Goal: Task Accomplishment & Management: Use online tool/utility

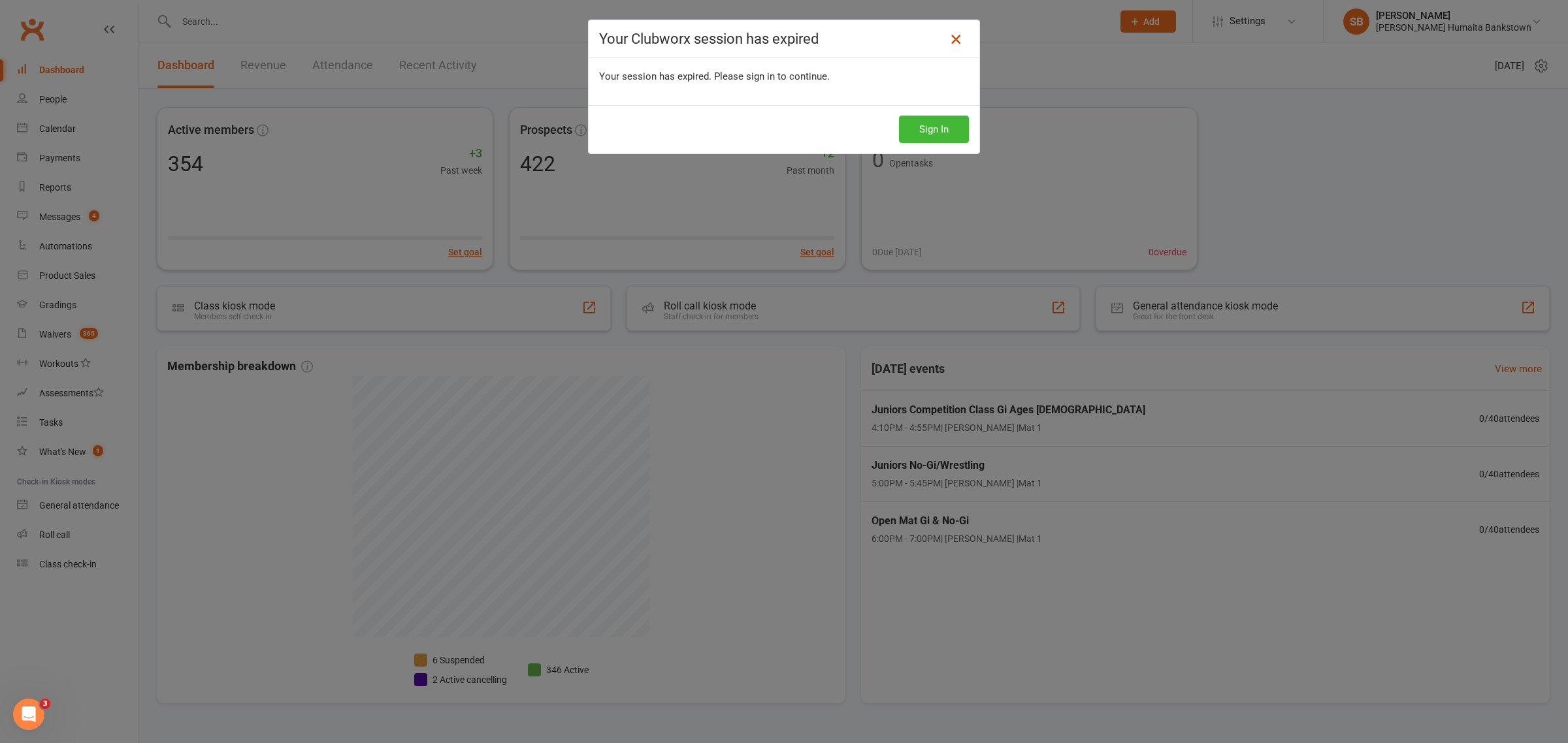
click at [955, 41] on icon at bounding box center [955, 39] width 16 height 16
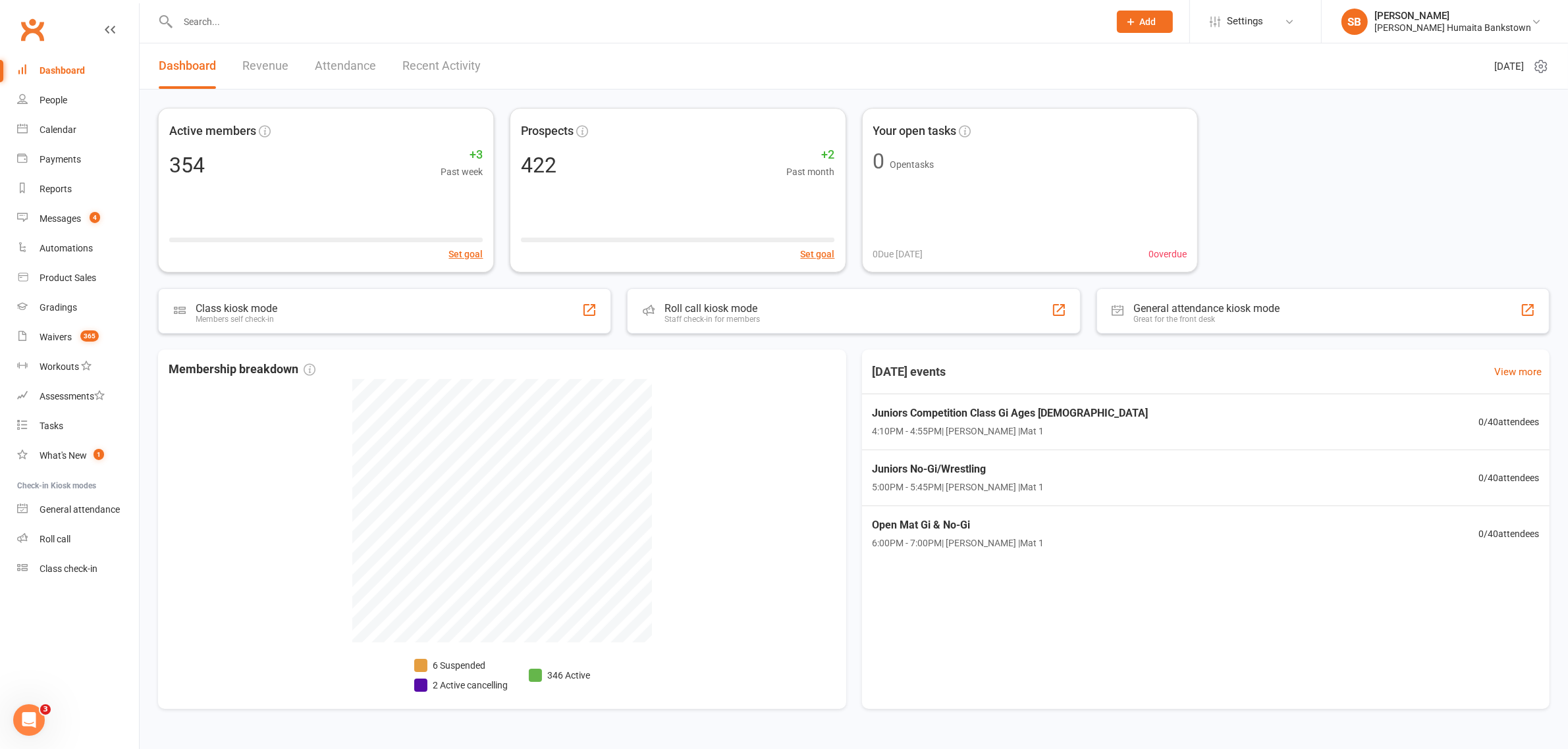
drag, startPoint x: 279, startPoint y: 67, endPoint x: 258, endPoint y: 53, distance: 25.2
click at [279, 67] on link "Revenue" at bounding box center [265, 66] width 46 height 45
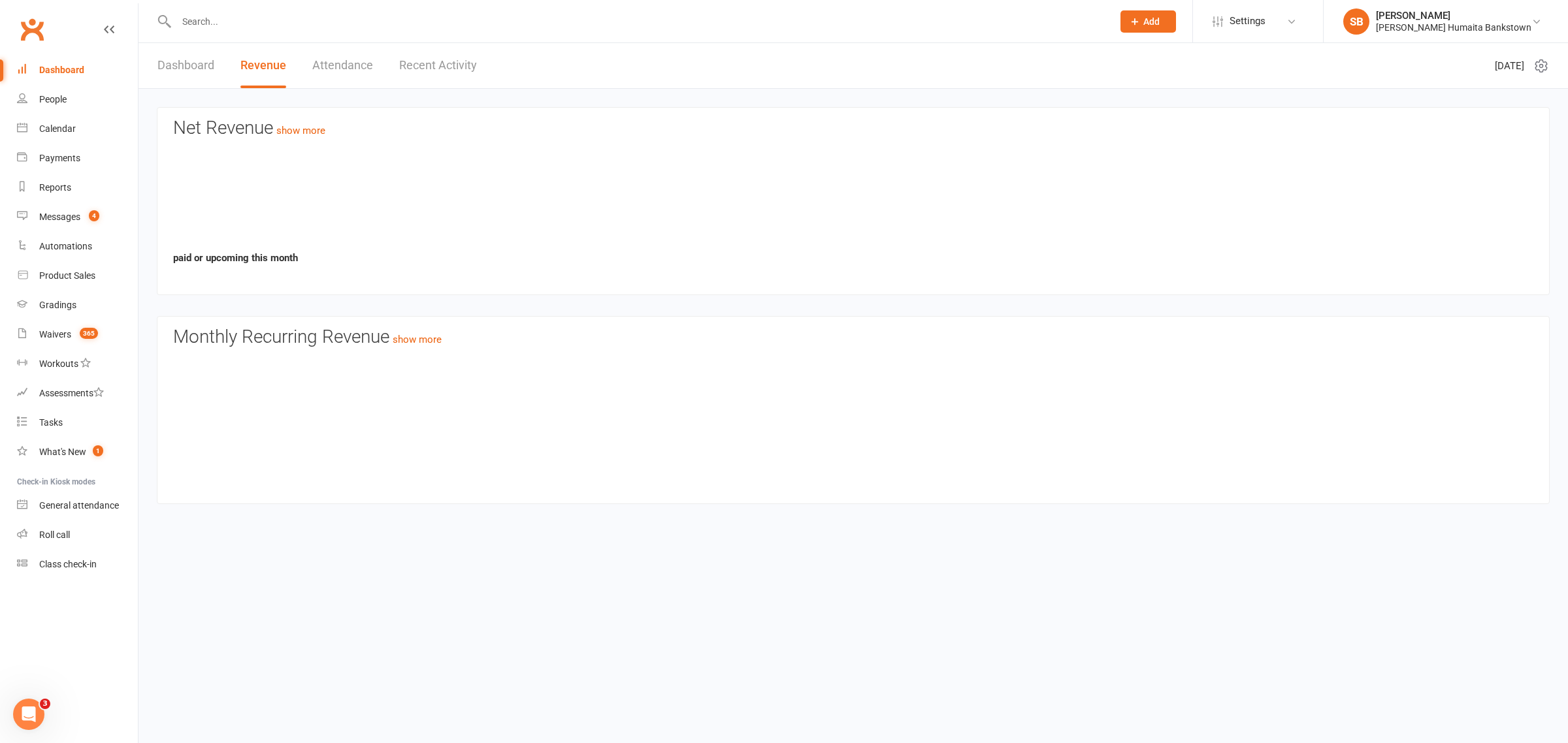
click at [222, 20] on input "text" at bounding box center [637, 22] width 931 height 18
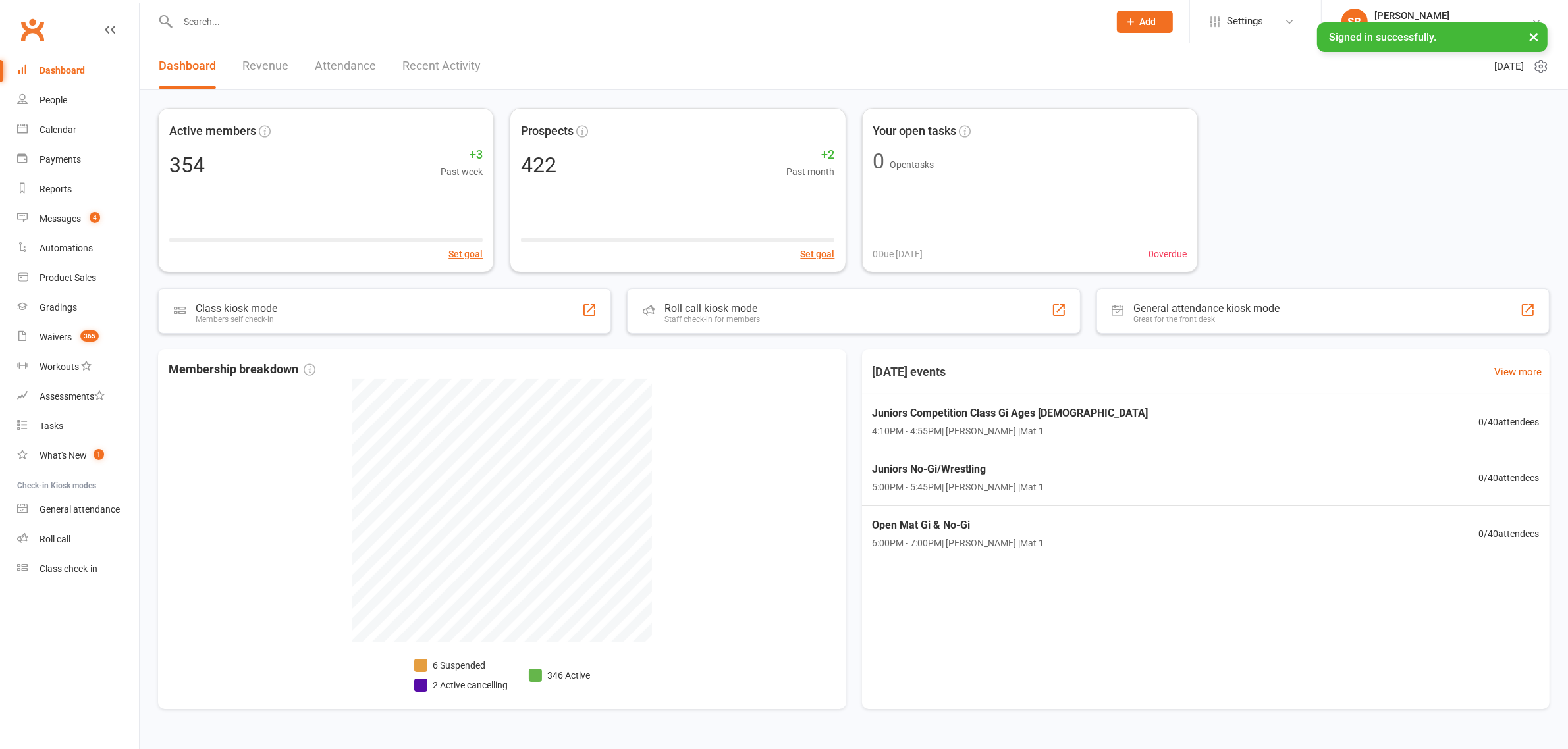
click at [265, 31] on div at bounding box center [628, 21] width 941 height 43
click at [283, 24] on input "text" at bounding box center [637, 22] width 926 height 18
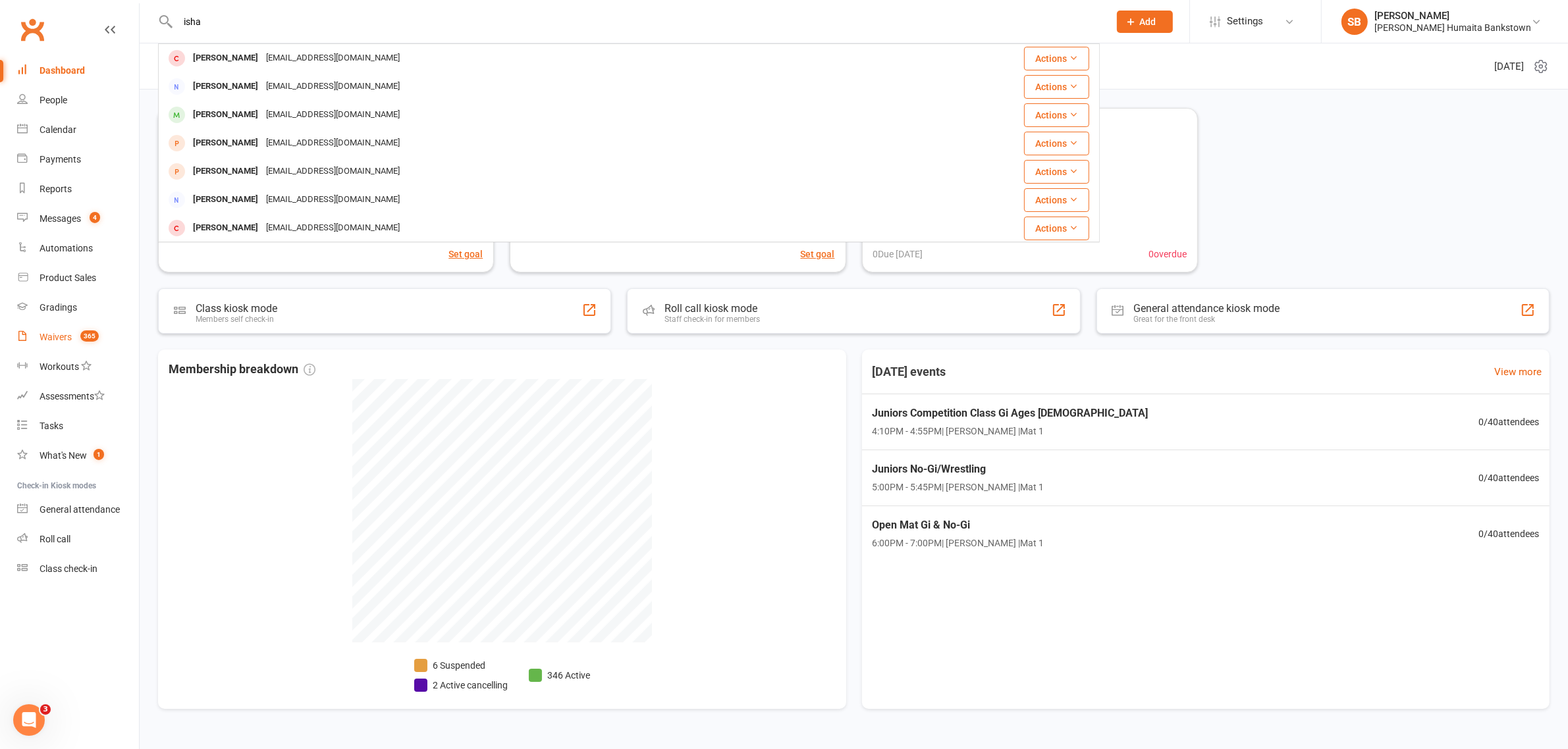
type input "isha"
click at [73, 349] on link "Waivers 365" at bounding box center [78, 338] width 122 height 30
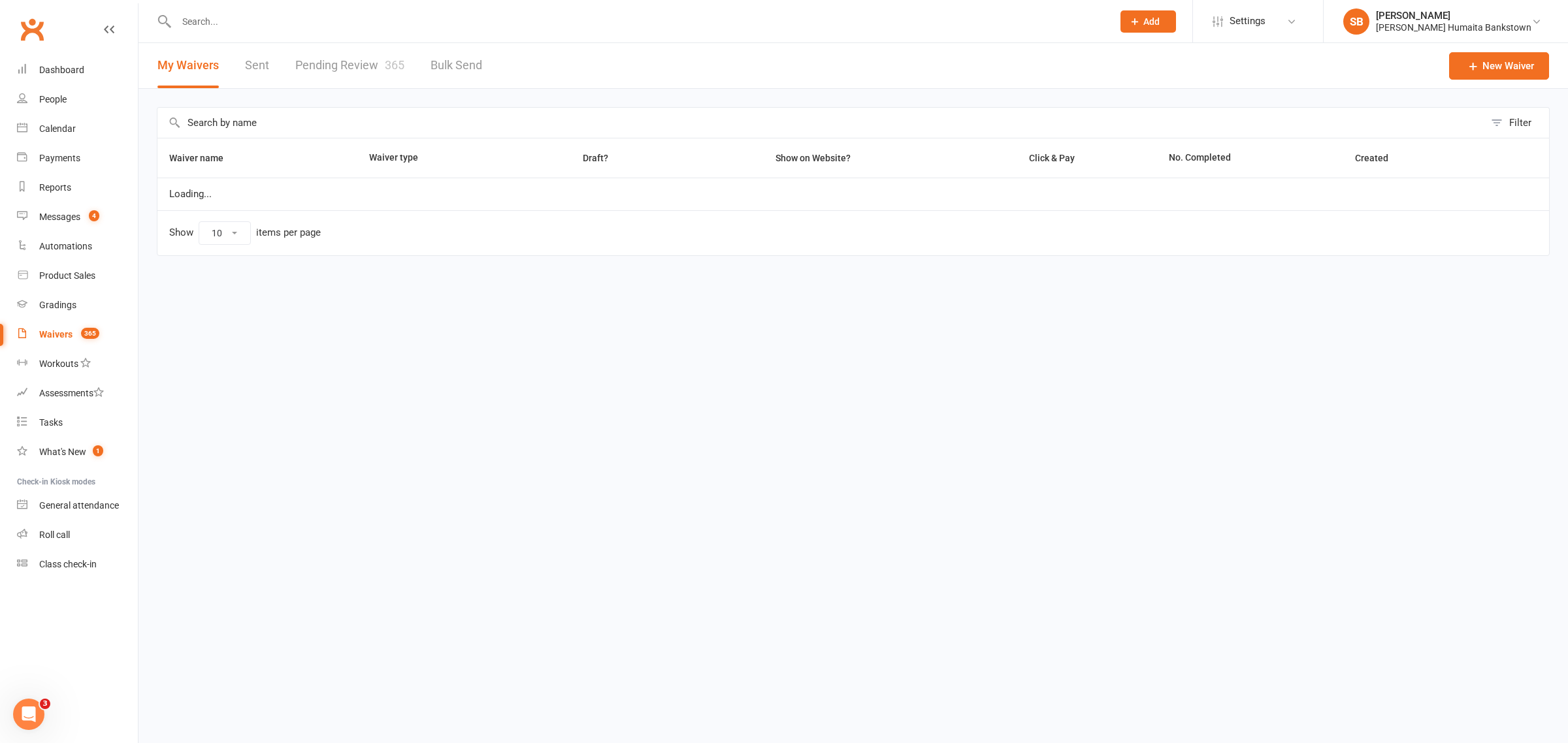
click at [301, 126] on input "text" at bounding box center [820, 122] width 1327 height 30
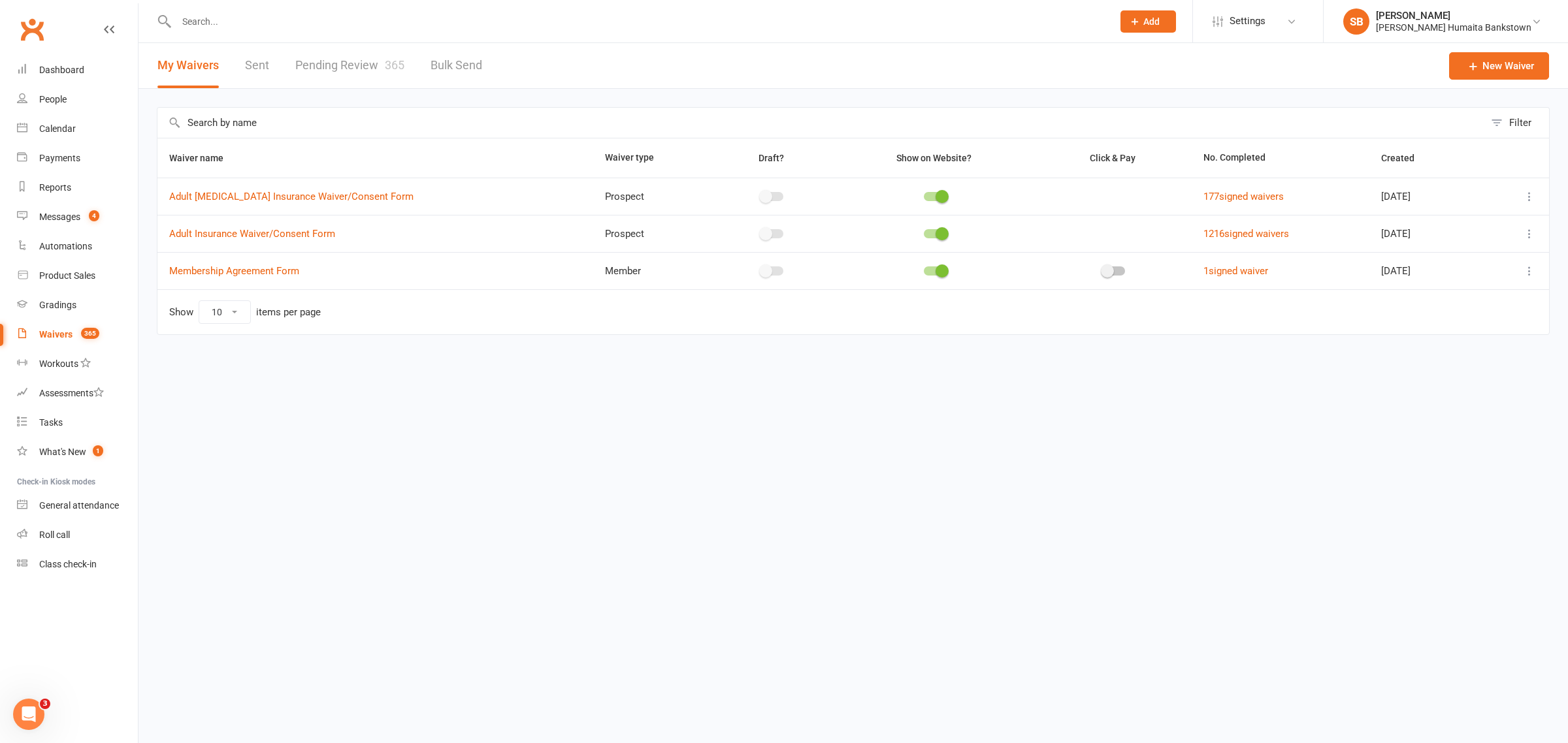
click at [344, 79] on link "Pending Review 365" at bounding box center [350, 65] width 109 height 45
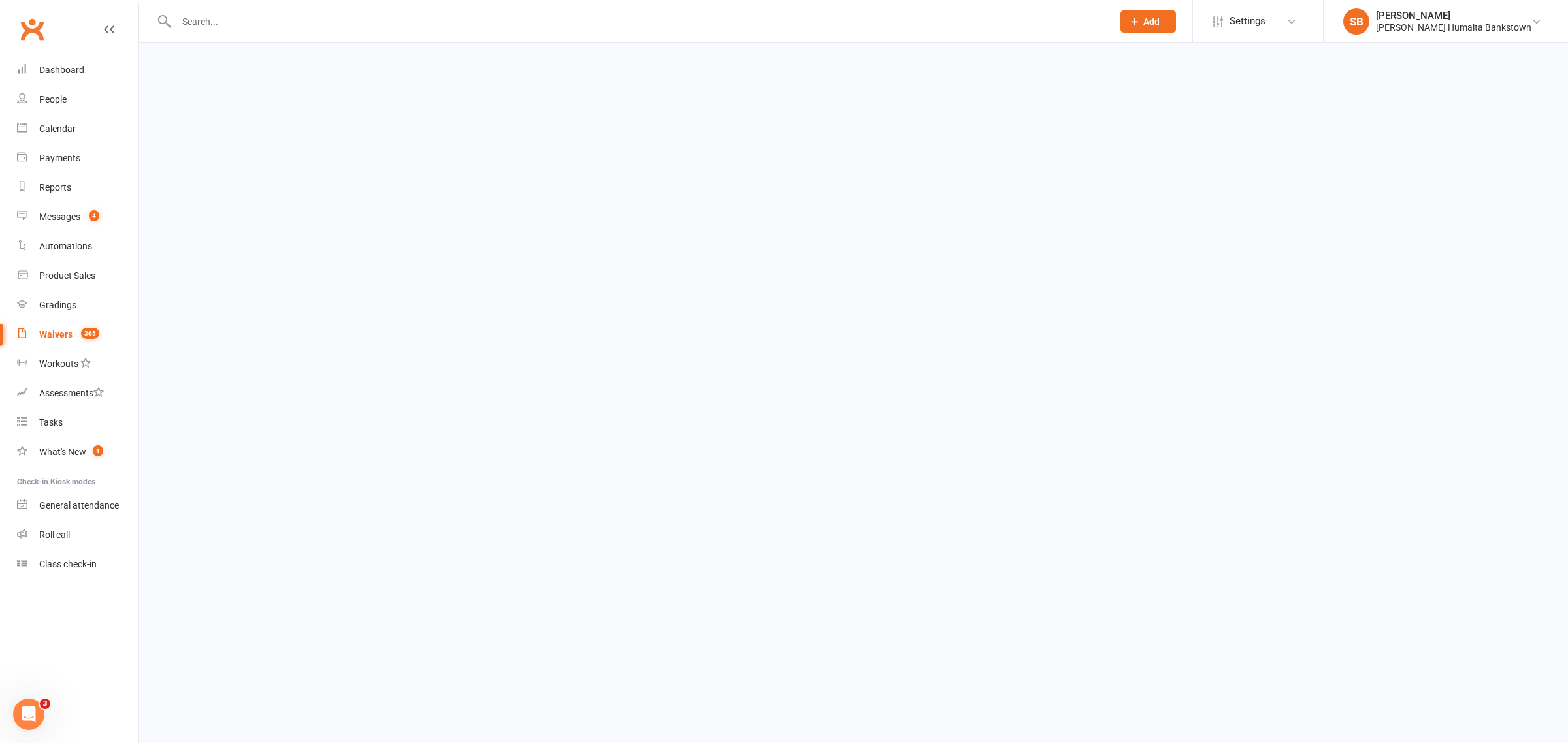
select select "50"
click at [301, 134] on input "text" at bounding box center [820, 122] width 1327 height 30
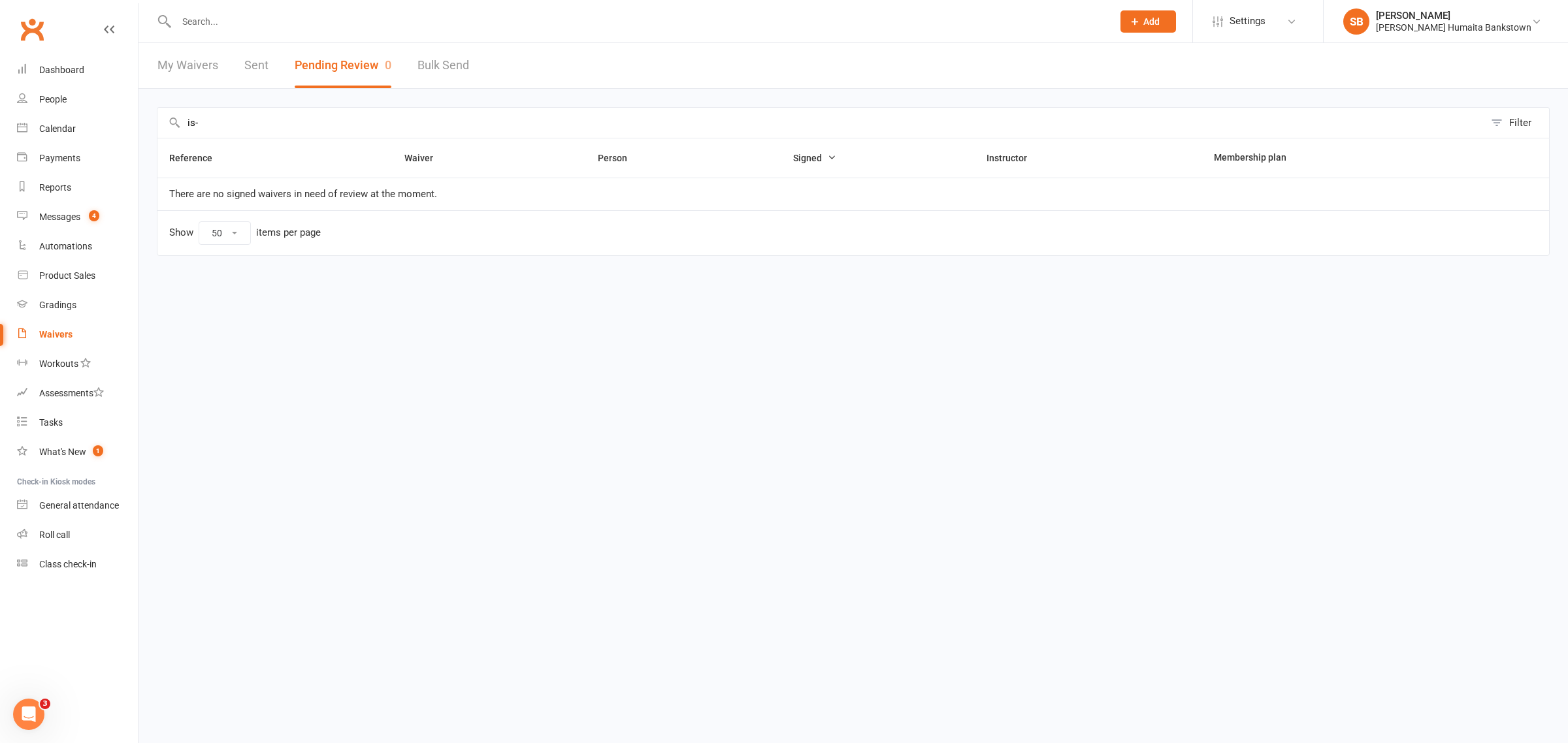
type input "is-"
click at [185, 17] on input "text" at bounding box center [637, 22] width 931 height 18
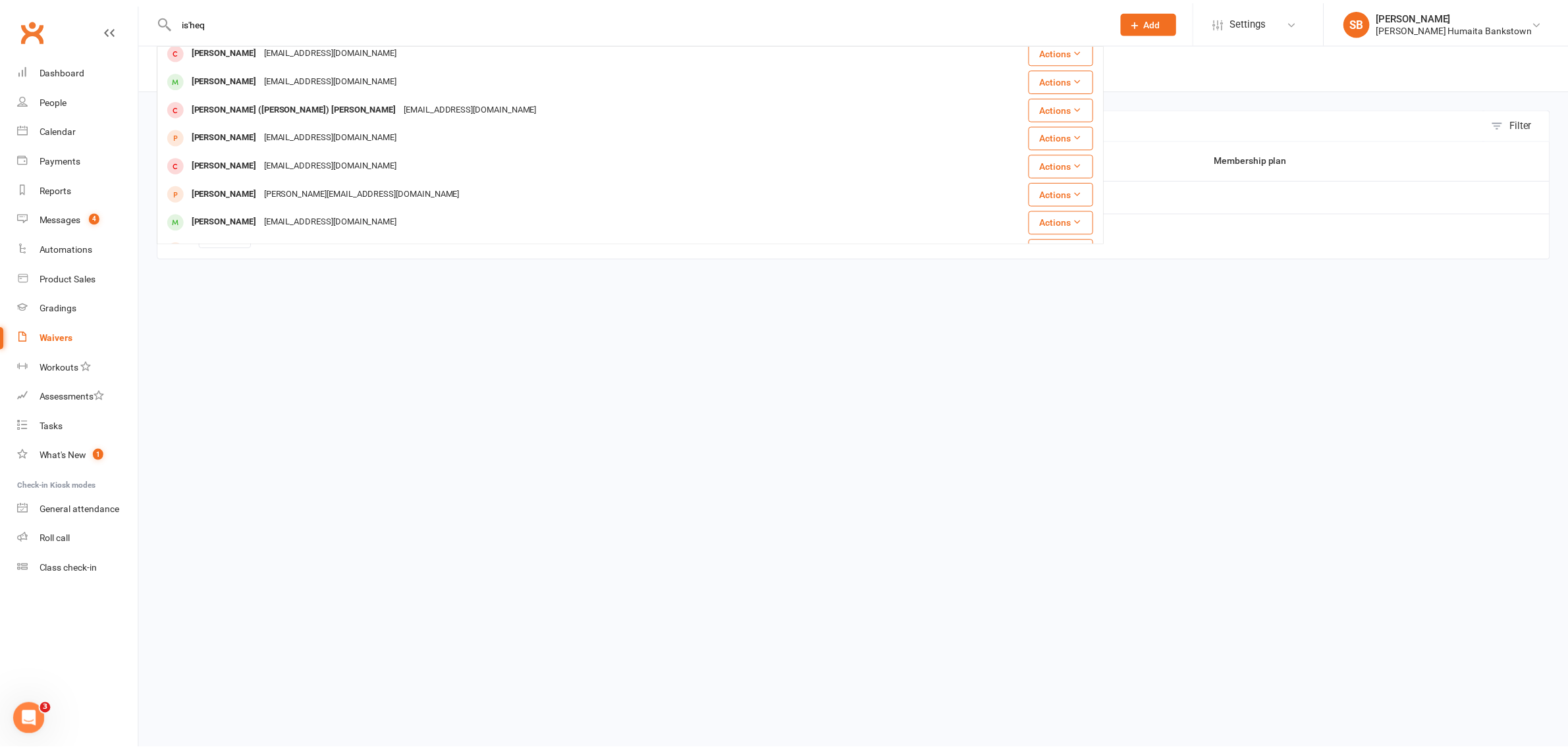
scroll to position [142, 0]
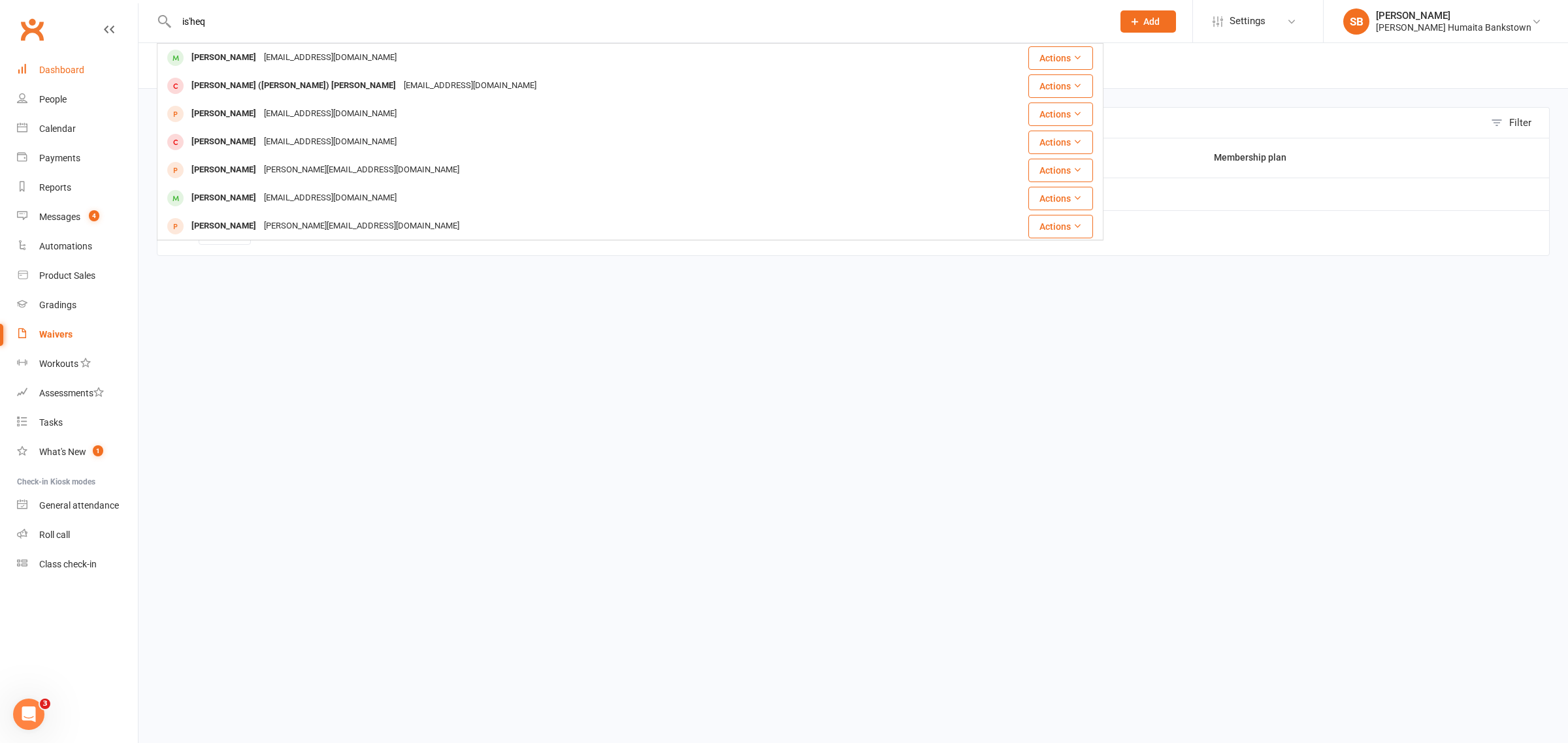
type input "is'heq"
click at [50, 70] on div "Dashboard" at bounding box center [61, 70] width 45 height 11
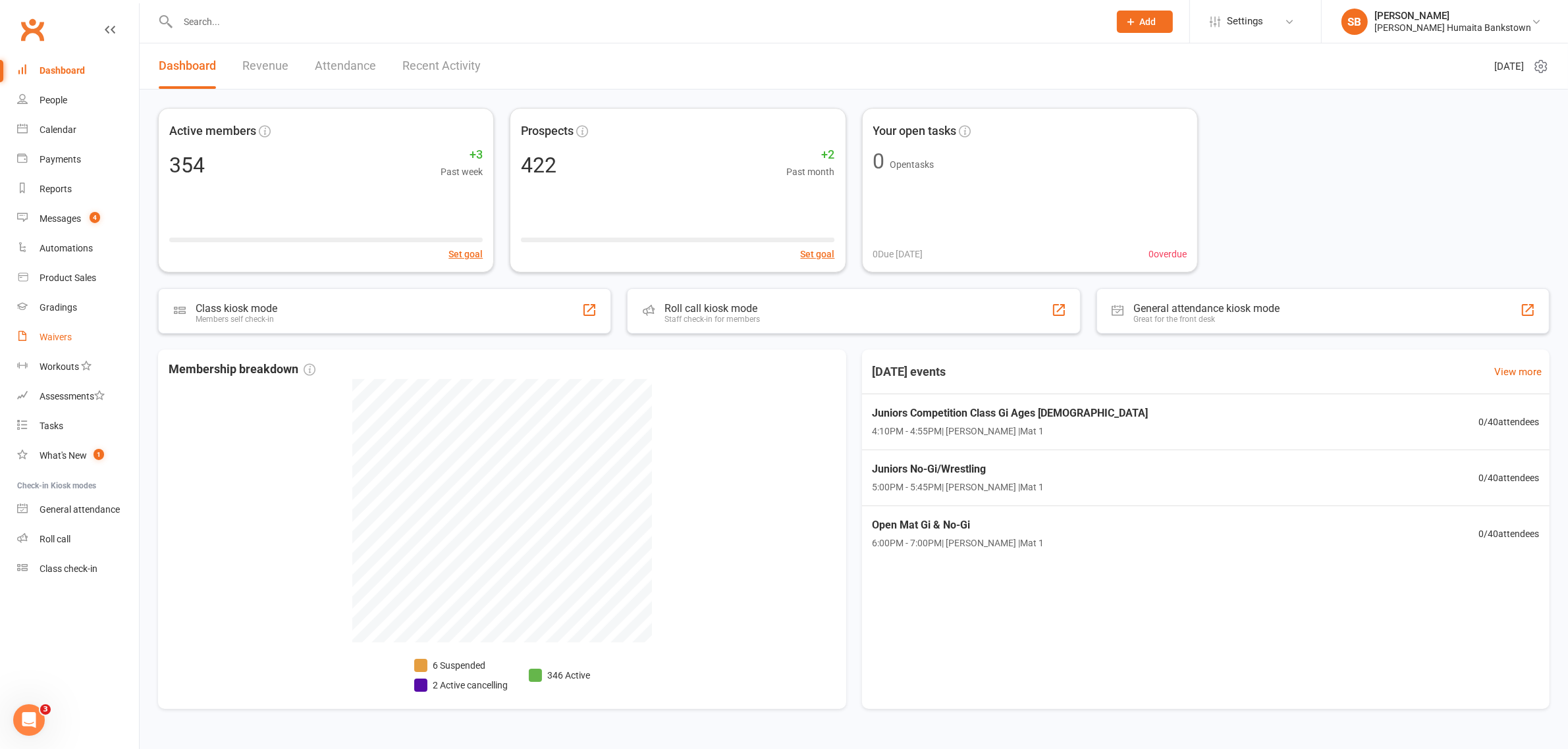
click at [57, 350] on link "Waivers" at bounding box center [78, 338] width 122 height 30
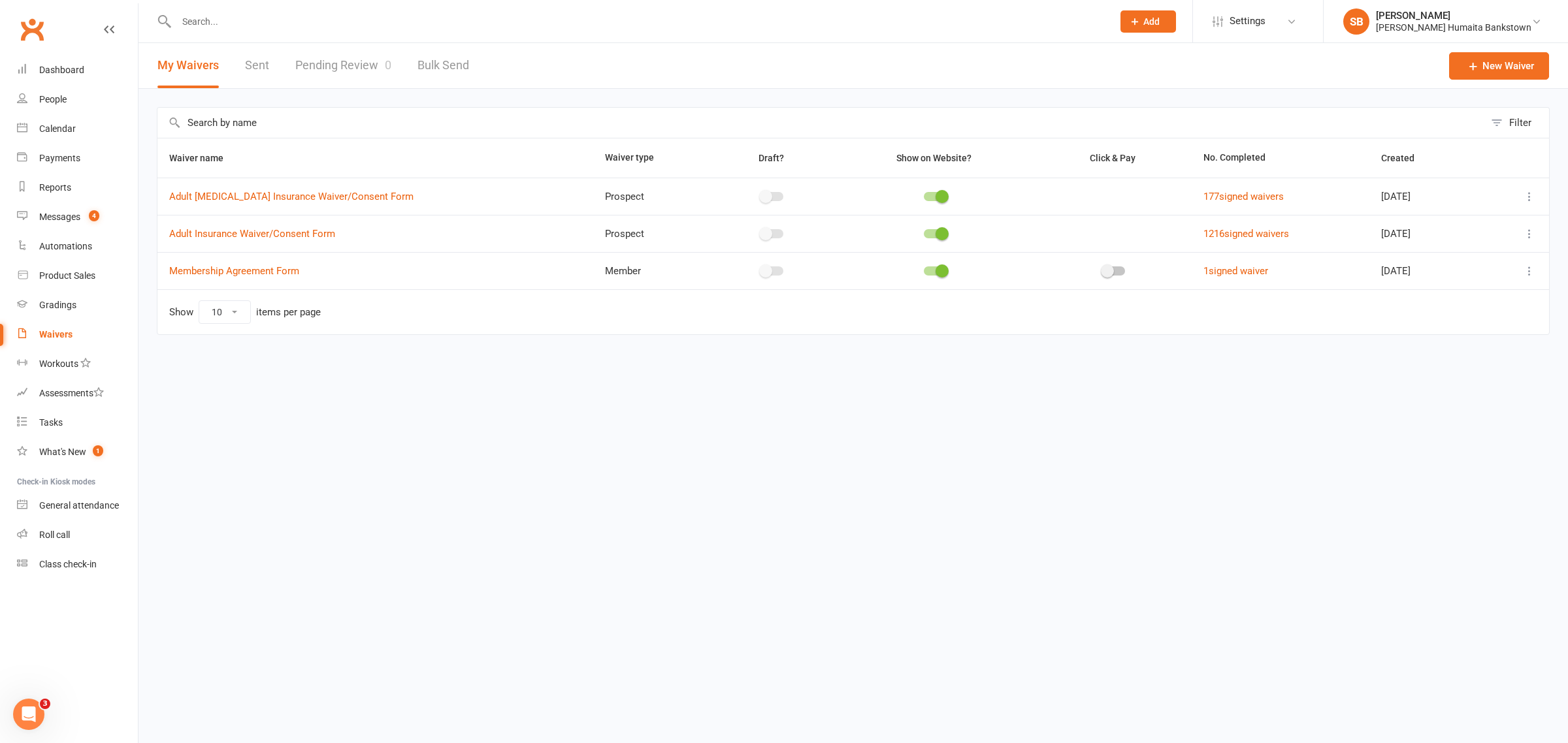
click at [398, 60] on div "My Waivers Sent Pending Review 0 Bulk Send" at bounding box center [313, 65] width 349 height 45
click at [351, 56] on link "Pending Review 0" at bounding box center [344, 65] width 96 height 45
select select "50"
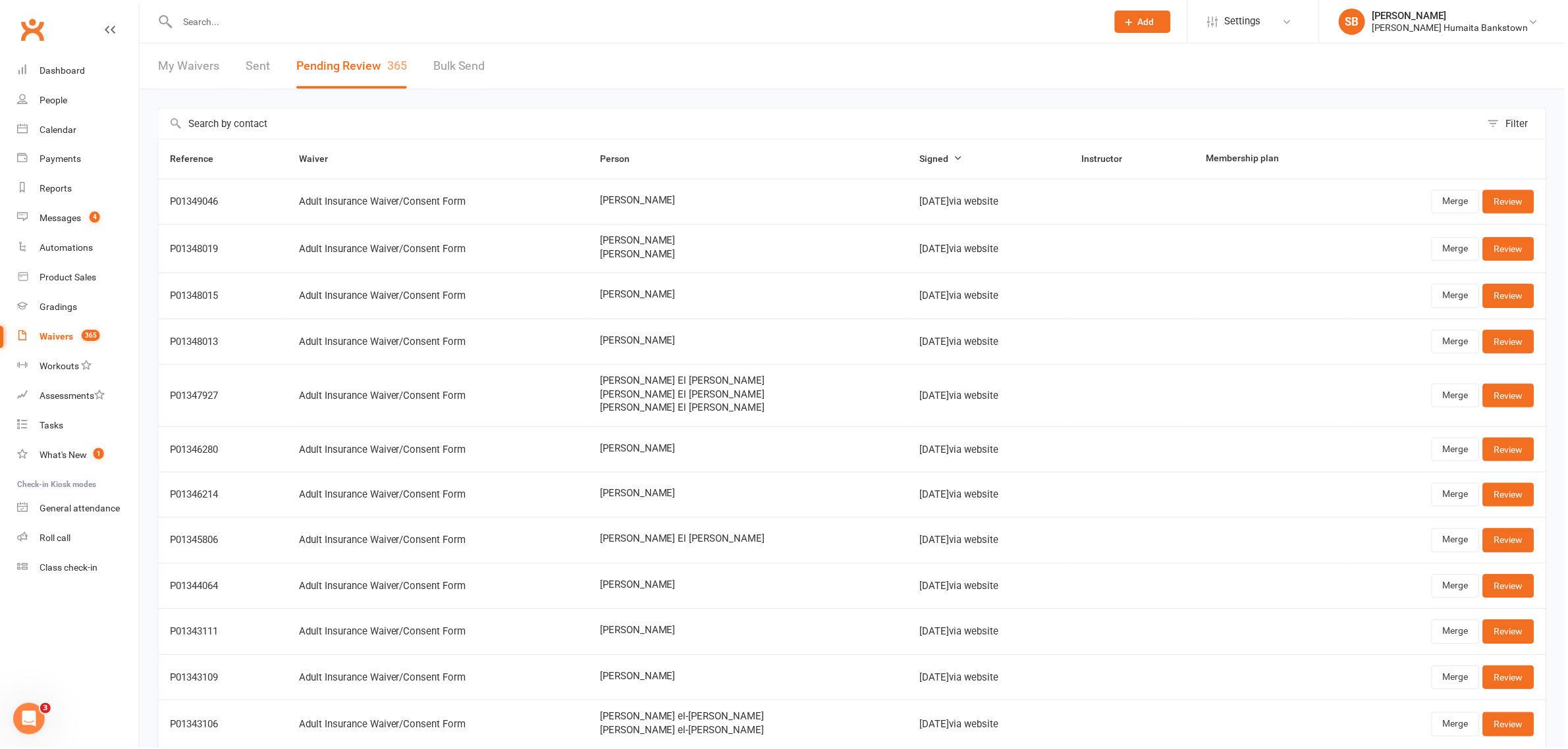
click at [199, 58] on link "My Waivers" at bounding box center [189, 66] width 61 height 45
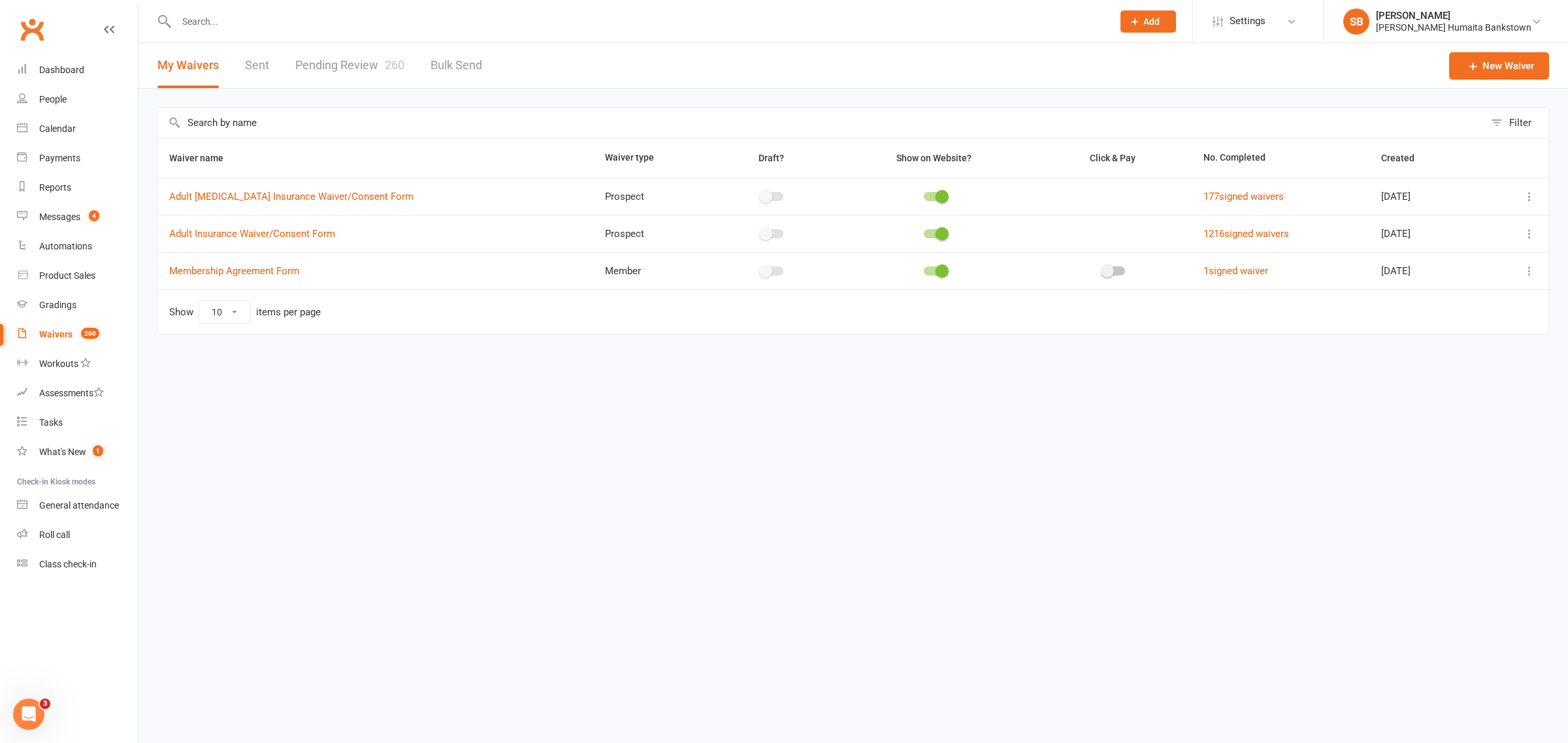
click at [346, 65] on link "Pending Review 260" at bounding box center [350, 65] width 109 height 45
select select "50"
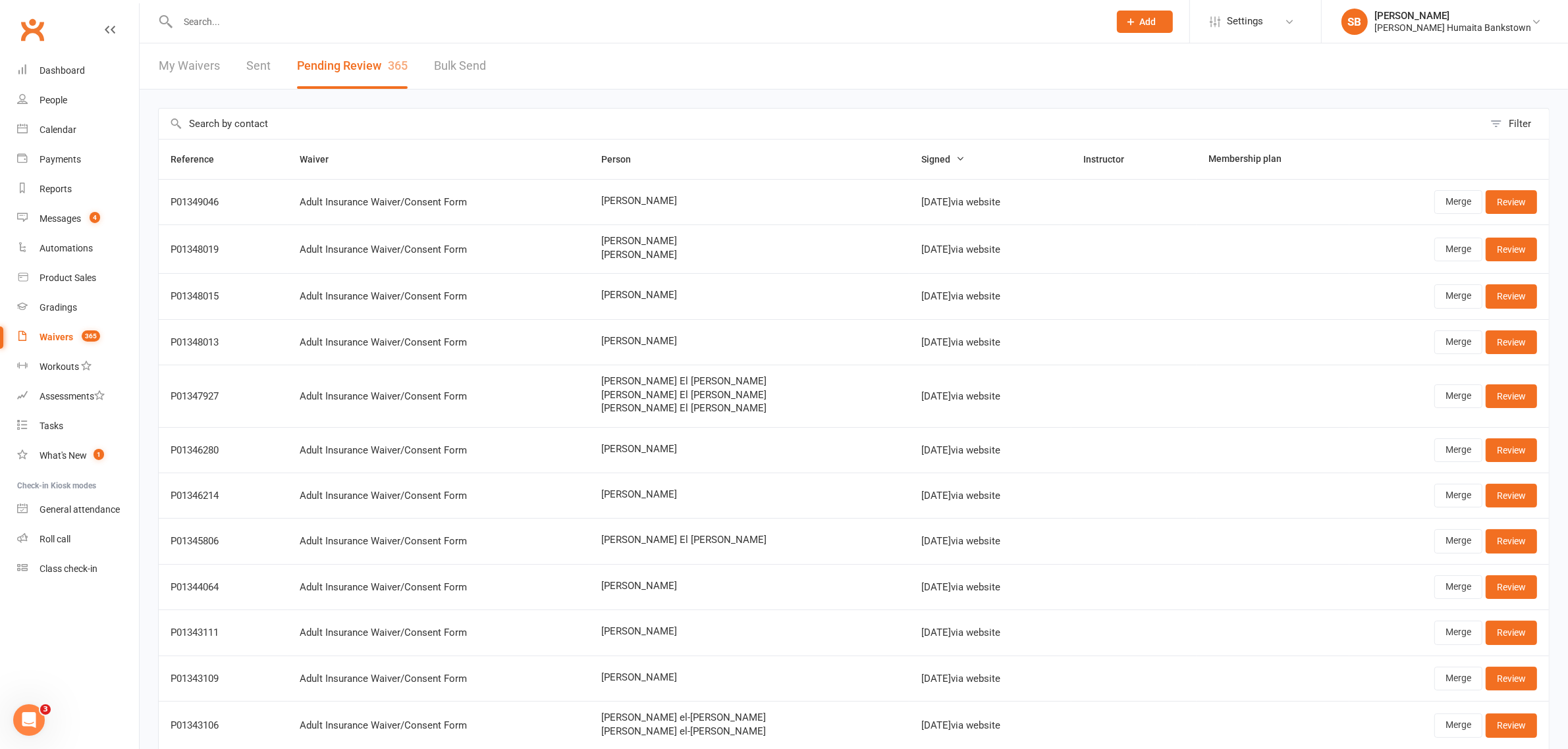
click at [348, 128] on input "text" at bounding box center [821, 123] width 1325 height 30
click at [336, 126] on input "text" at bounding box center [821, 123] width 1325 height 30
drag, startPoint x: 714, startPoint y: 406, endPoint x: 623, endPoint y: 380, distance: 94.6
click at [623, 380] on div "[PERSON_NAME] [PERSON_NAME] El [PERSON_NAME] El [PERSON_NAME]" at bounding box center [749, 395] width 296 height 38
click at [1497, 413] on td "Merge Review" at bounding box center [1449, 395] width 199 height 63
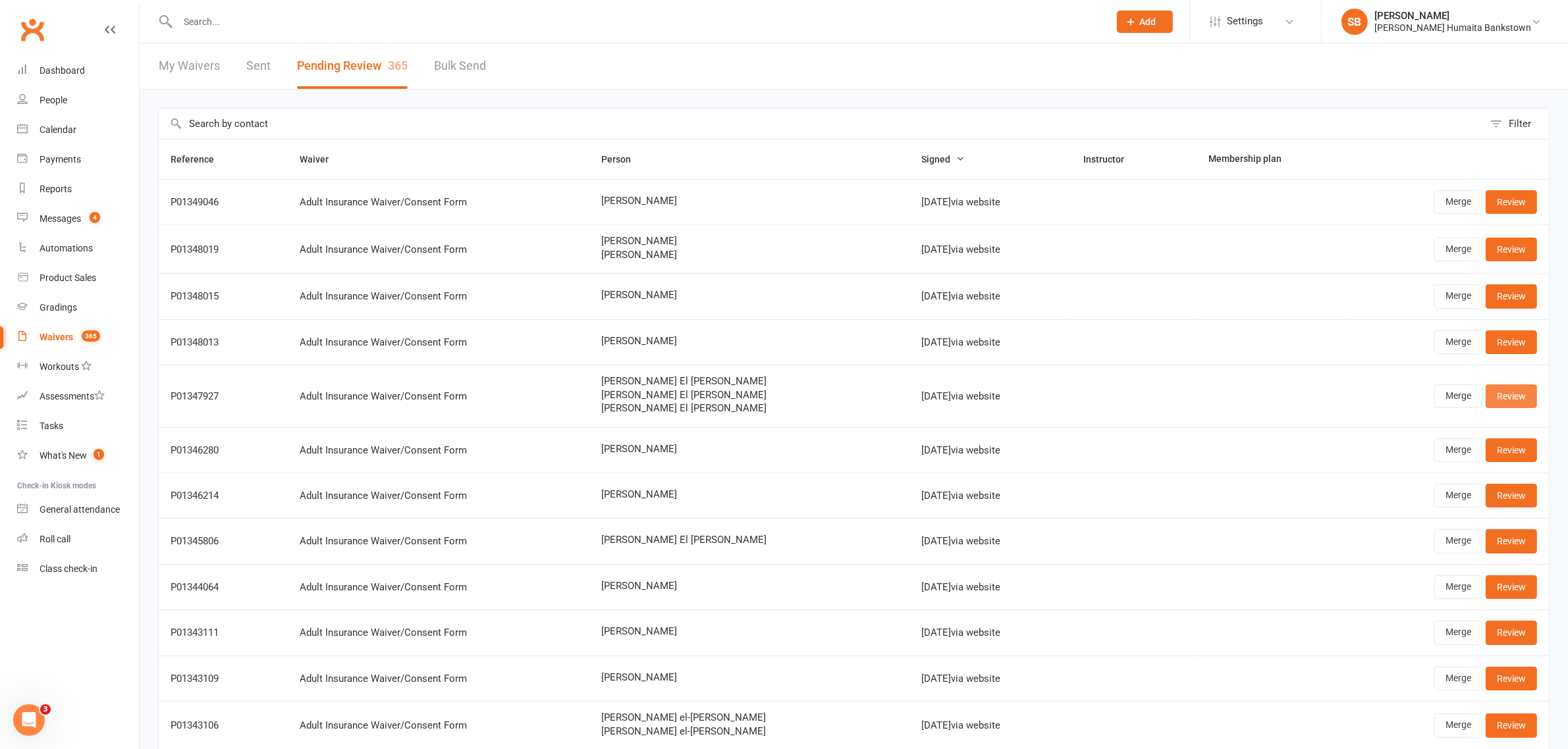
click at [1501, 408] on link "Review" at bounding box center [1511, 396] width 52 height 23
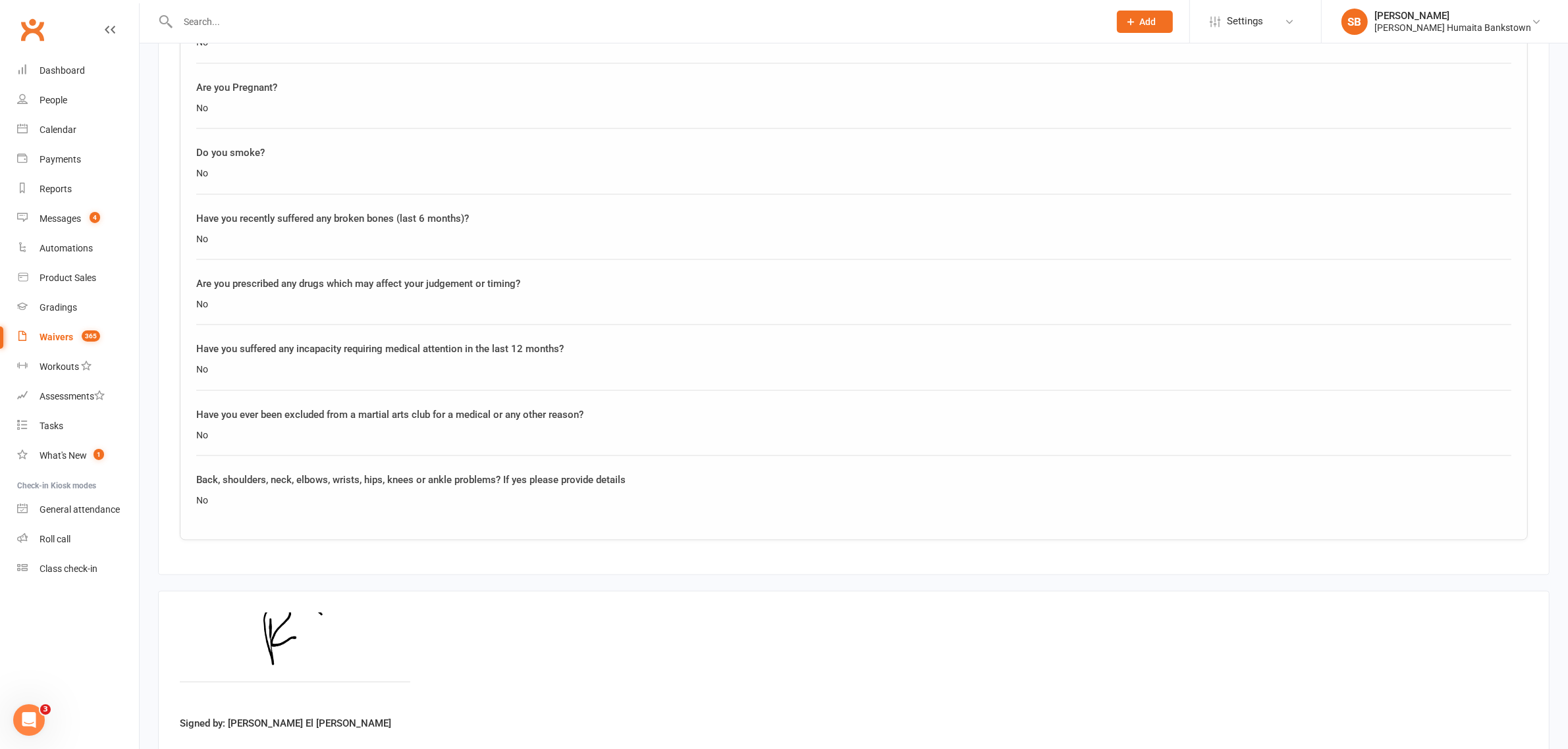
scroll to position [2670, 0]
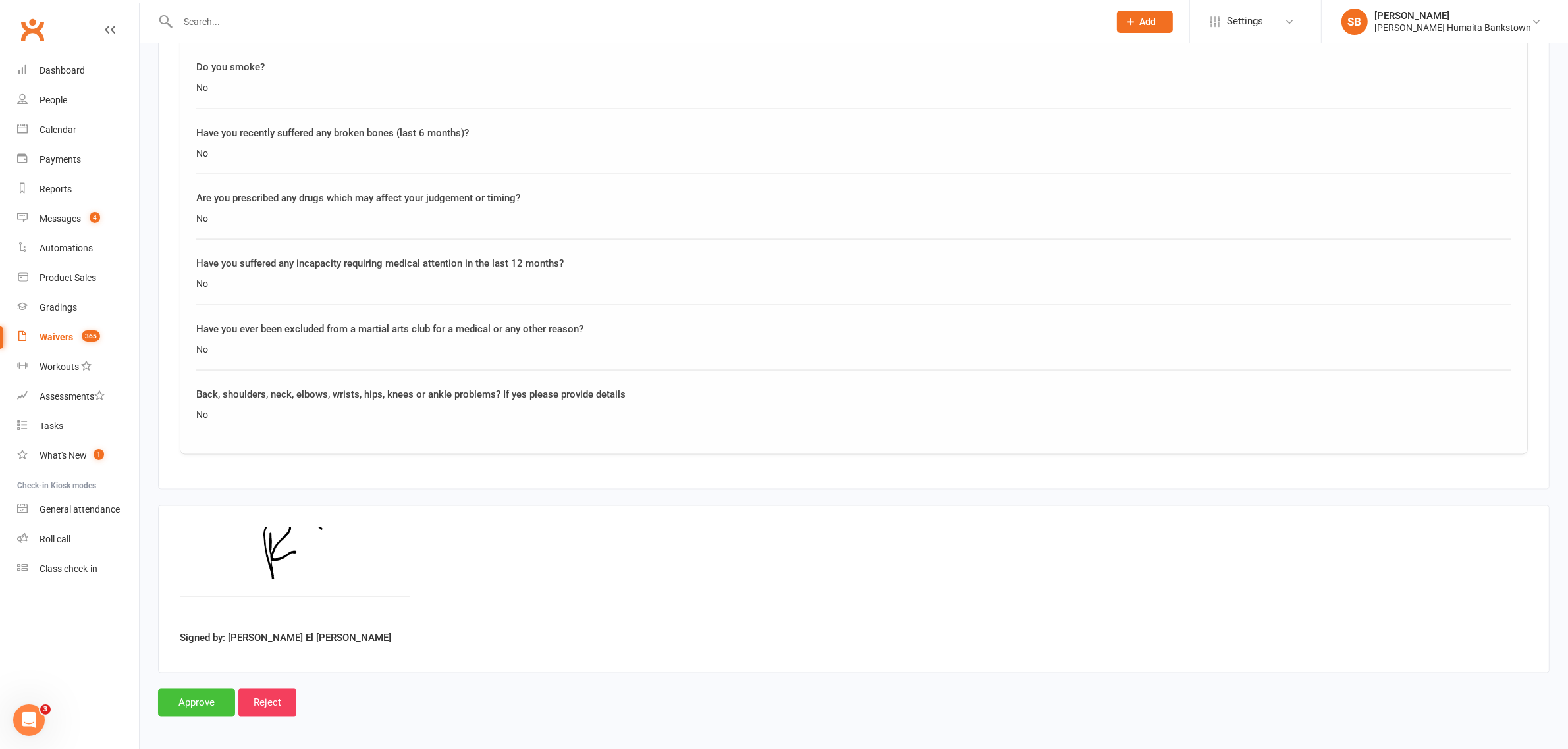
click at [198, 696] on input "Approve" at bounding box center [196, 702] width 77 height 28
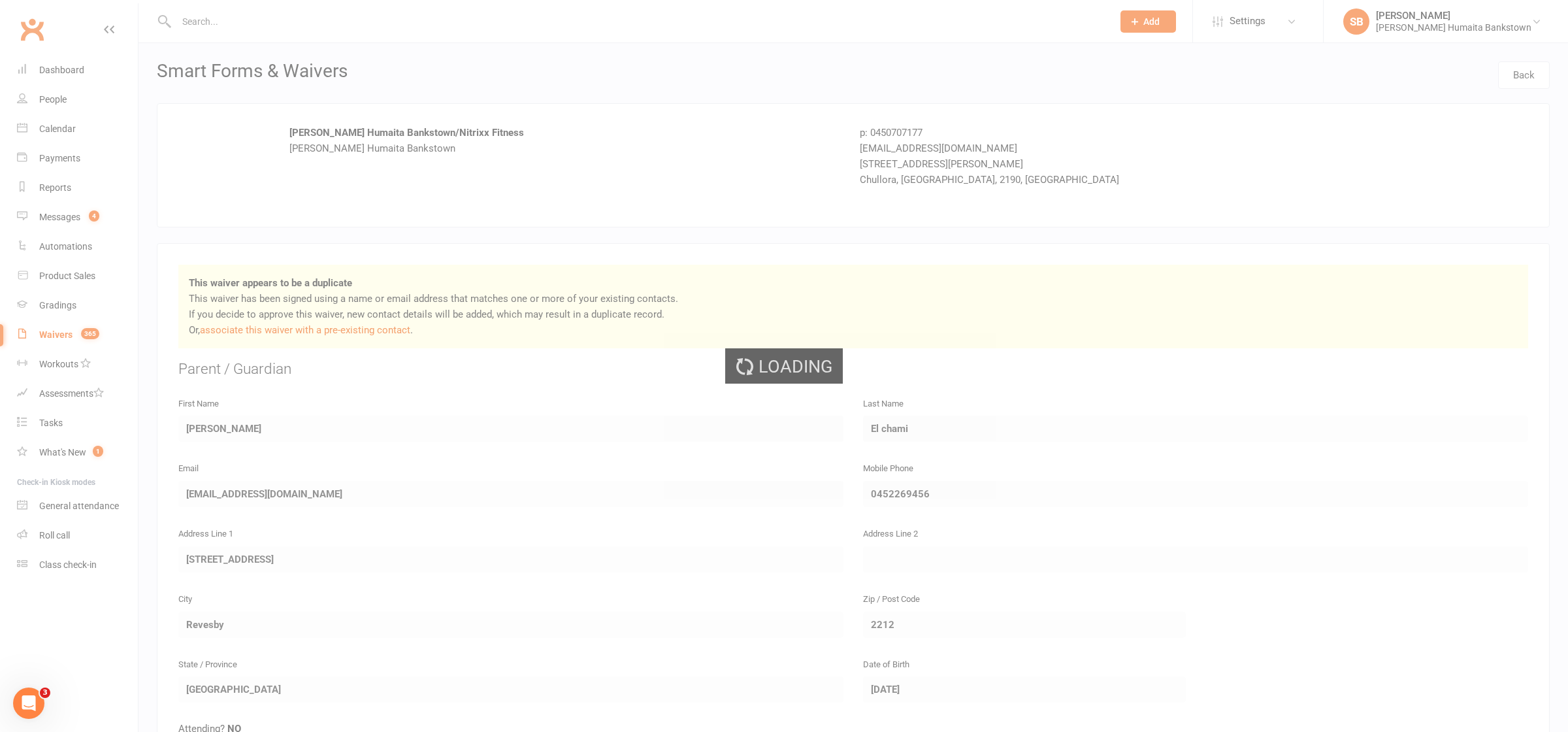
select select "50"
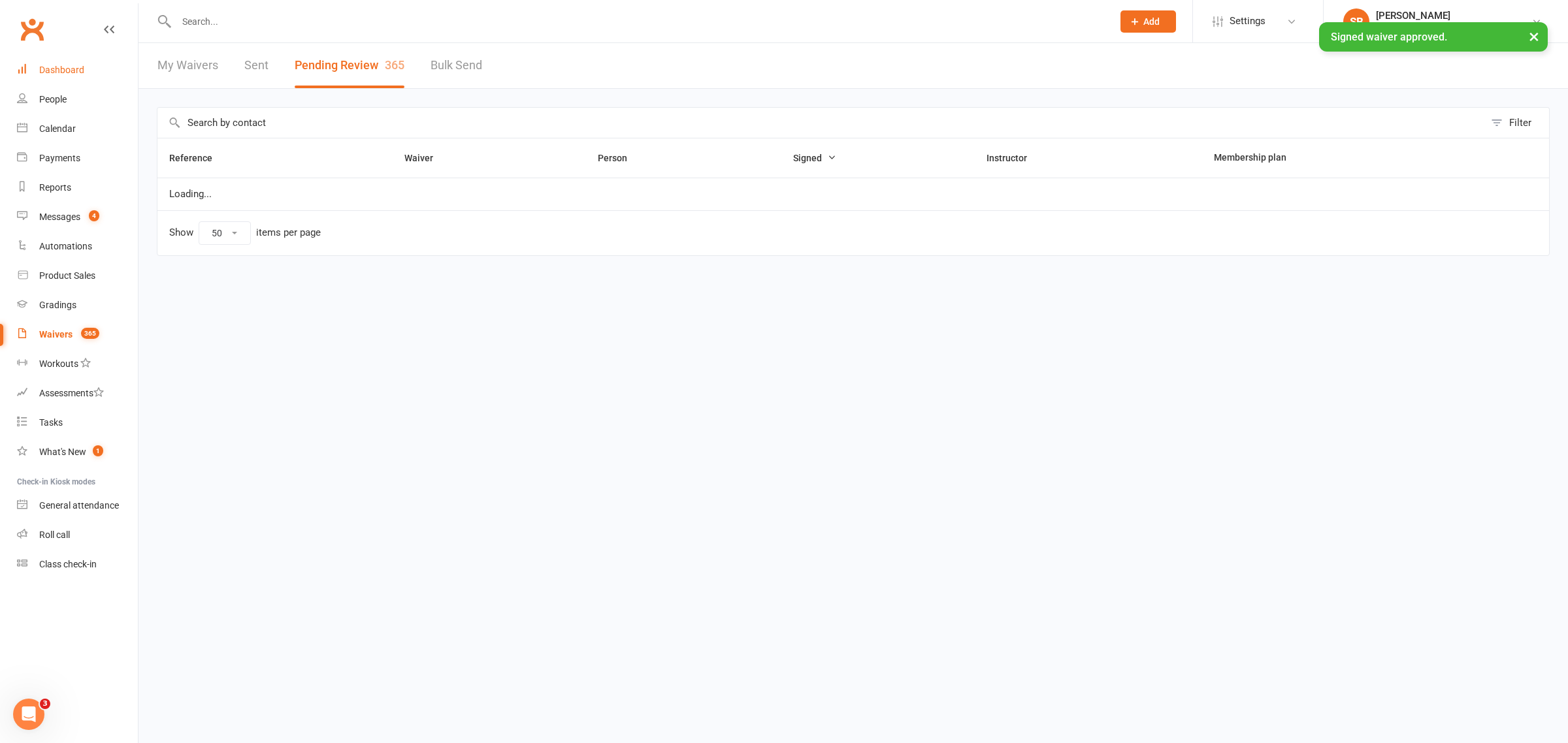
click at [57, 77] on link "Dashboard" at bounding box center [78, 70] width 121 height 30
